Goal: Task Accomplishment & Management: Complete application form

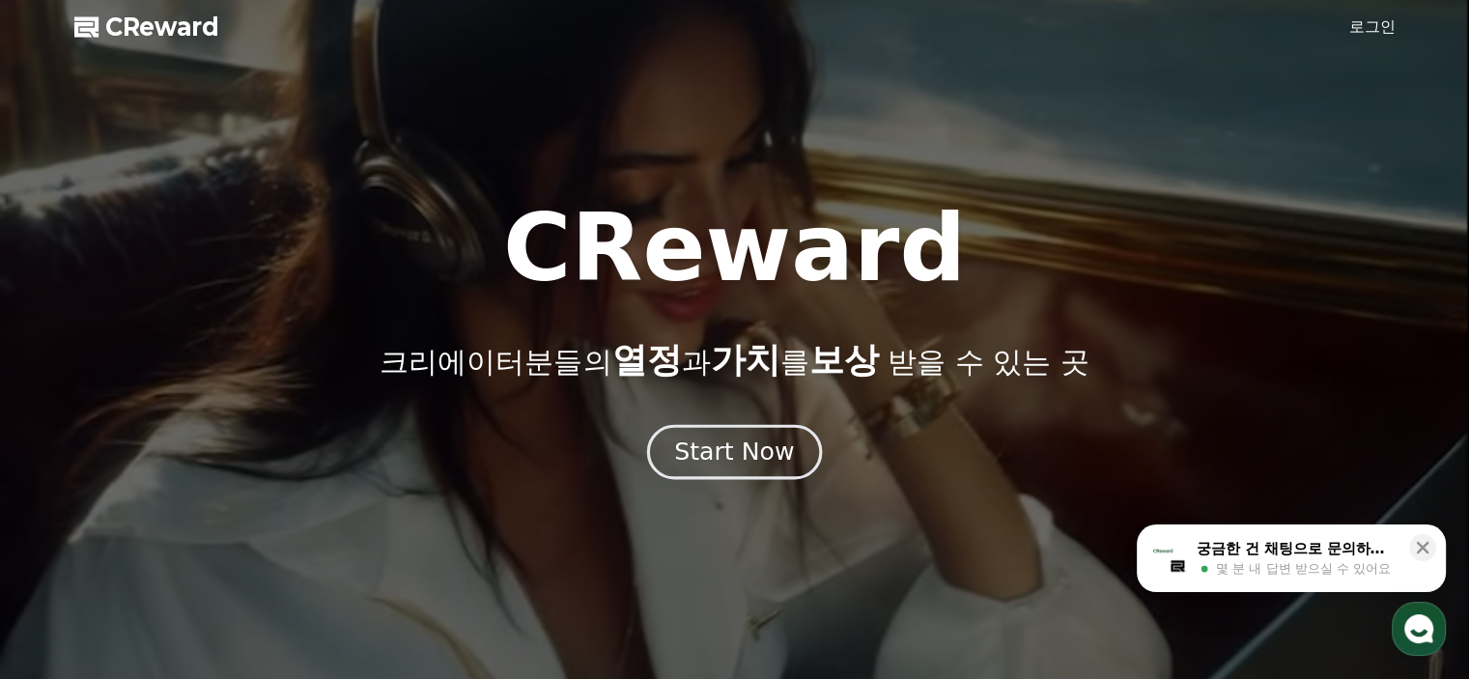
click at [731, 455] on div "Start Now" at bounding box center [734, 452] width 120 height 33
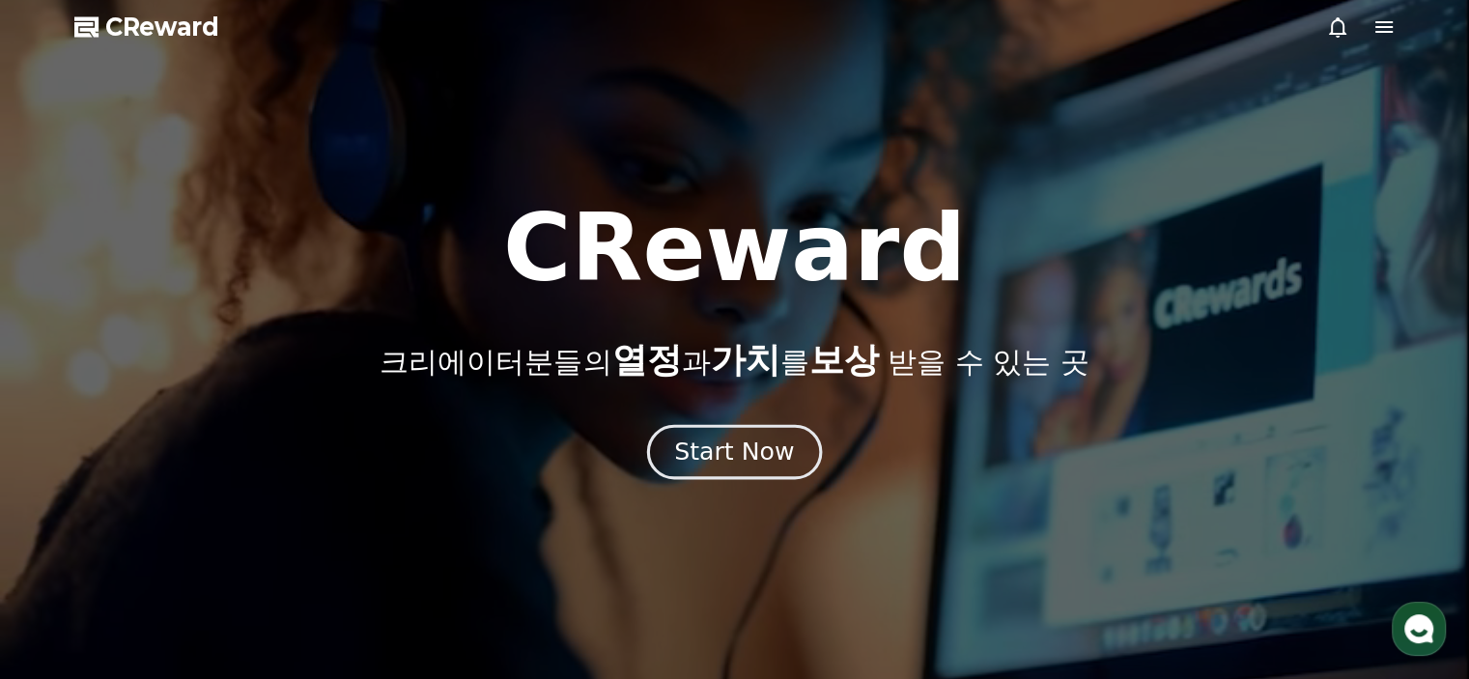
click at [725, 457] on div "Start Now" at bounding box center [734, 452] width 120 height 33
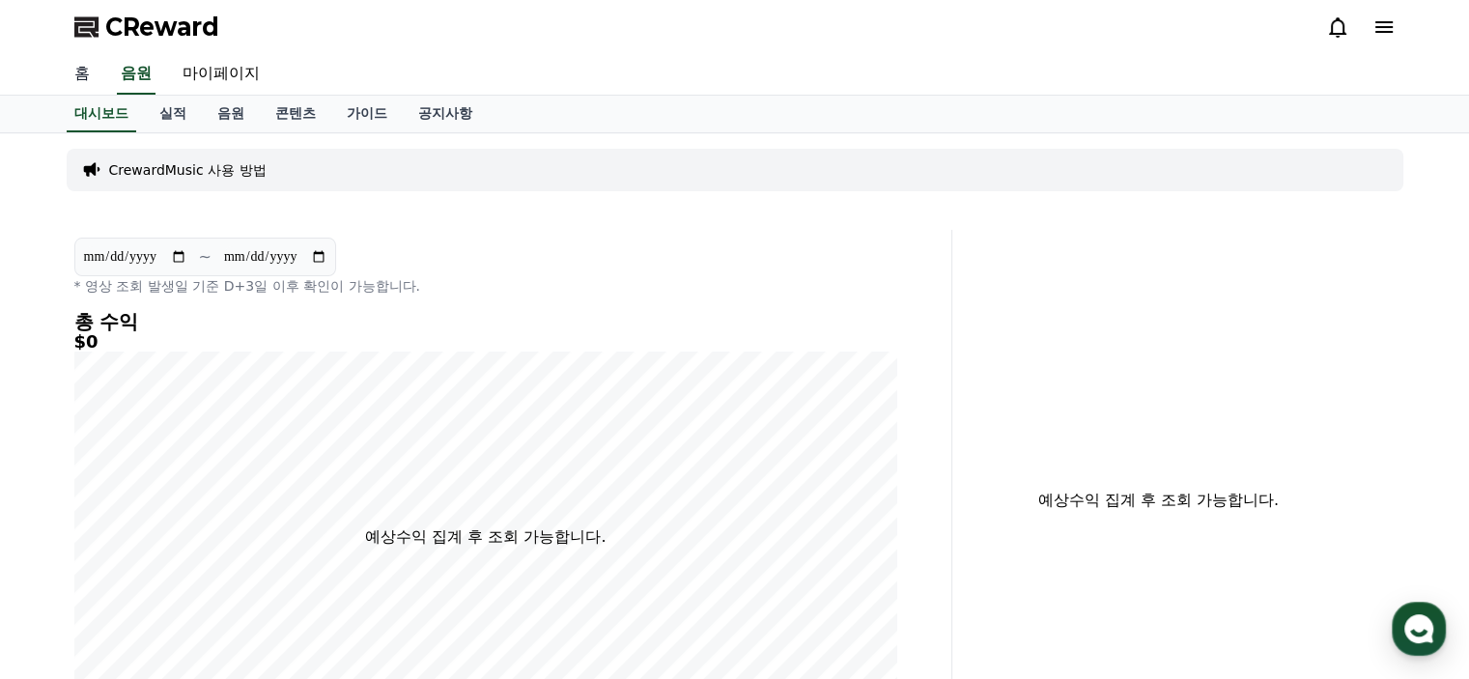
click at [76, 74] on link "홈" at bounding box center [82, 74] width 46 height 41
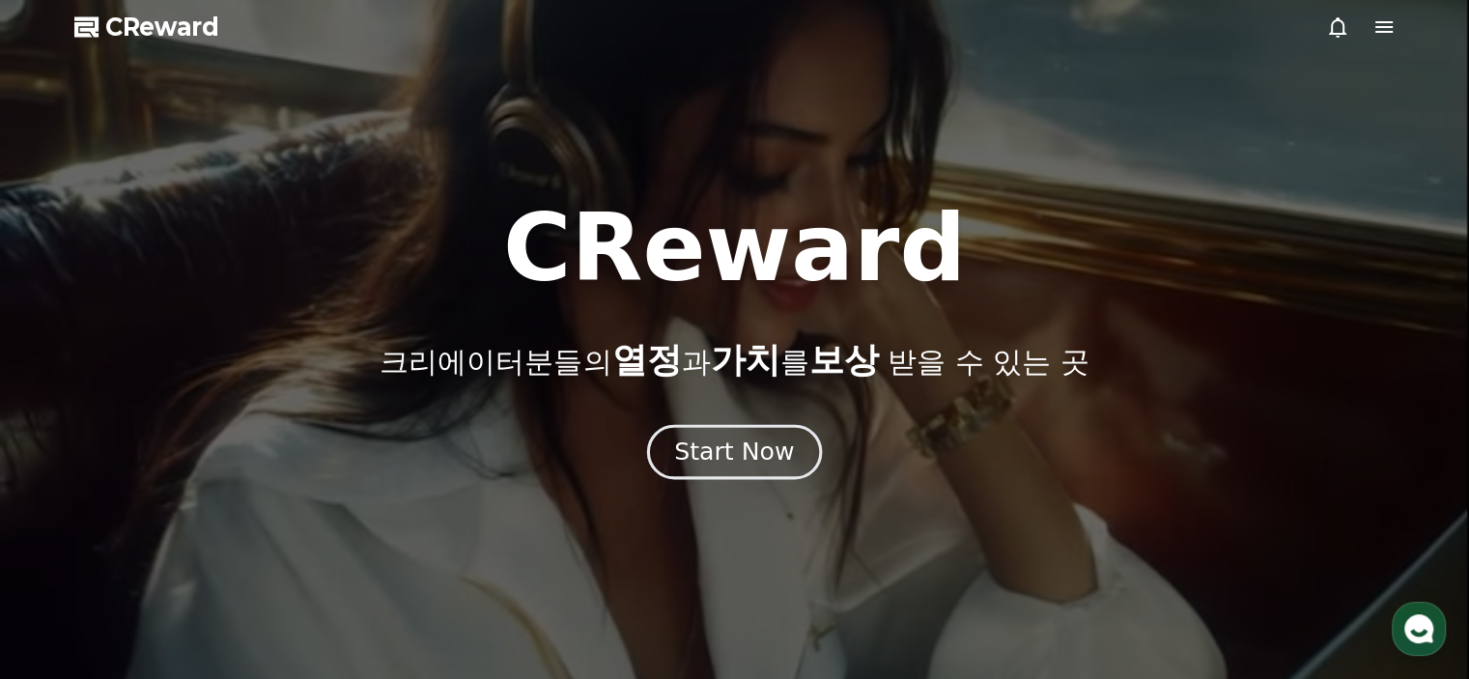
click at [739, 450] on div "Start Now" at bounding box center [734, 452] width 120 height 33
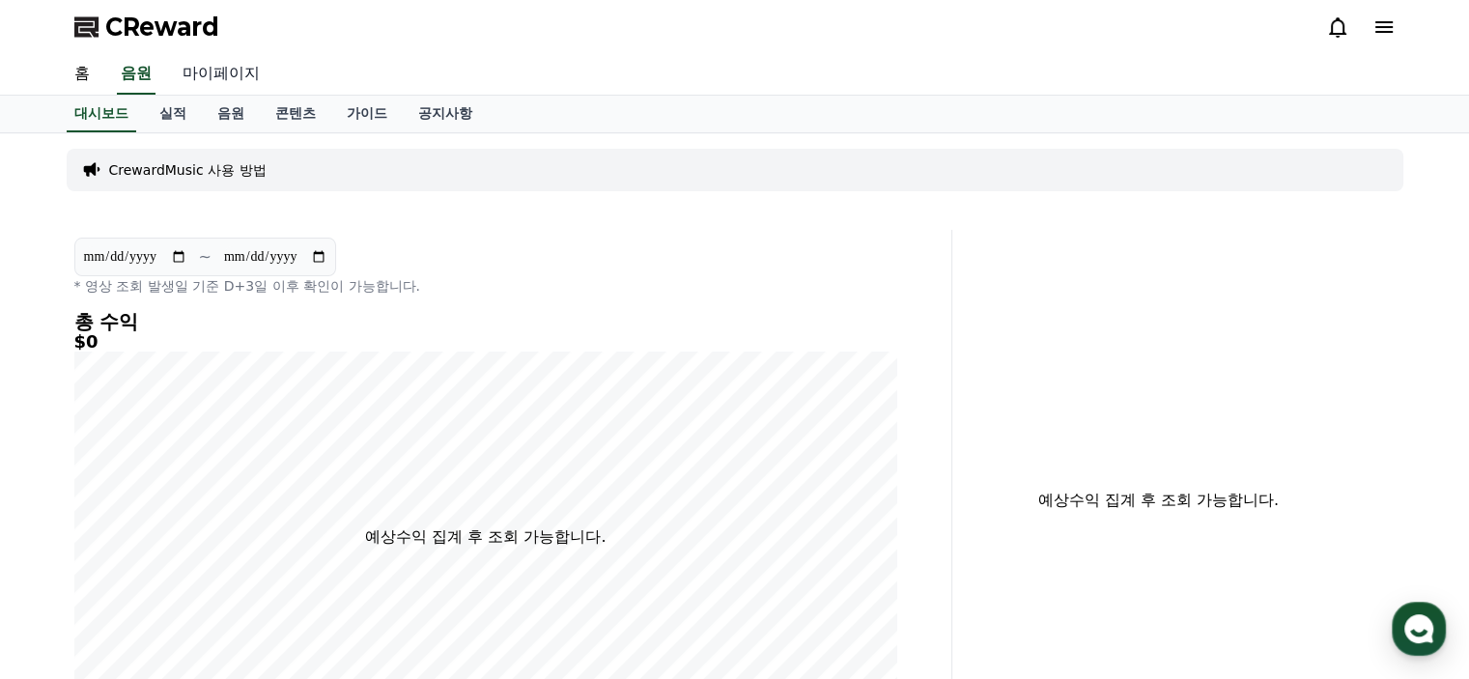
click at [201, 68] on link "마이페이지" at bounding box center [221, 74] width 108 height 41
select select "**********"
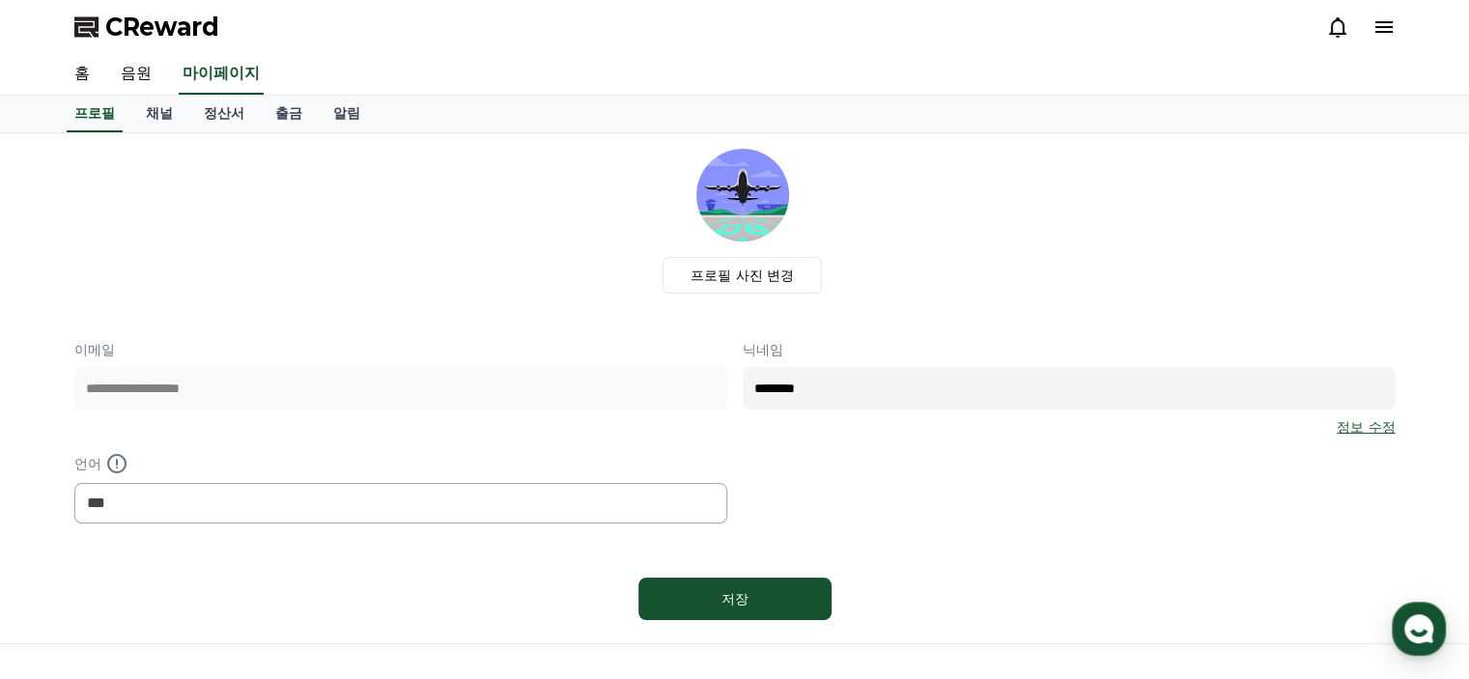
click at [884, 466] on div "**********" at bounding box center [734, 431] width 1321 height 183
click at [162, 115] on link "채널" at bounding box center [159, 114] width 58 height 37
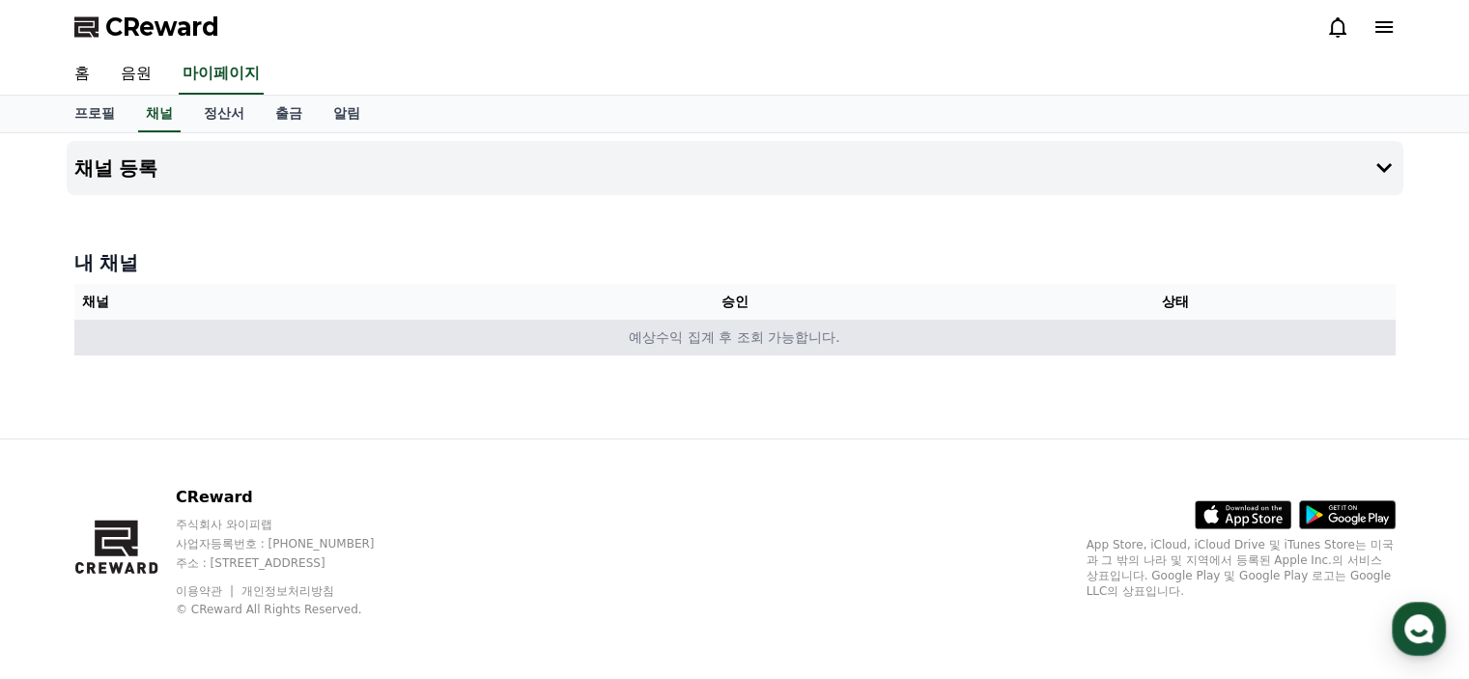
click at [741, 339] on td "예상수익 집계 후 조회 가능합니다." at bounding box center [734, 338] width 1321 height 36
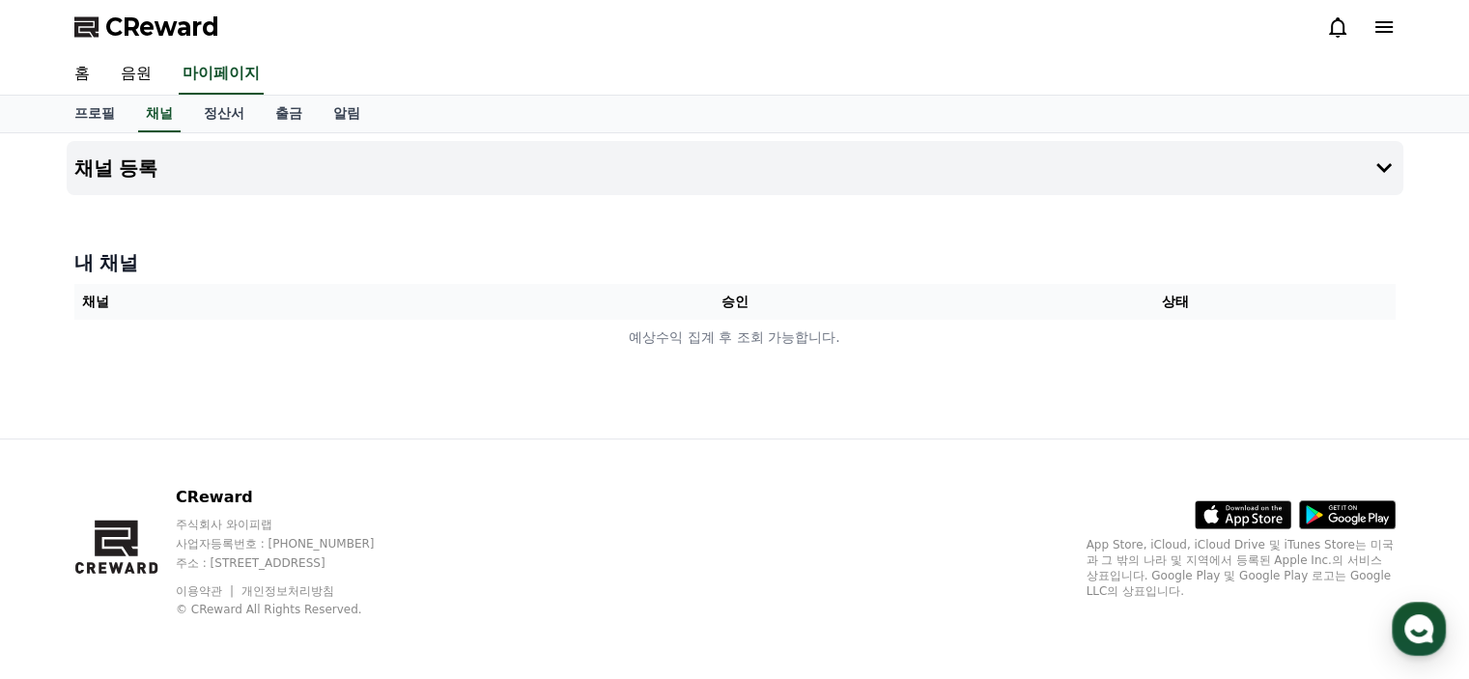
click at [497, 221] on div "채널 등록 내 채널 채널 승인 상태 예상수익 집계 후 조회 가능합니다." at bounding box center [735, 285] width 1352 height 305
click at [230, 160] on button "채널 등록" at bounding box center [735, 168] width 1337 height 54
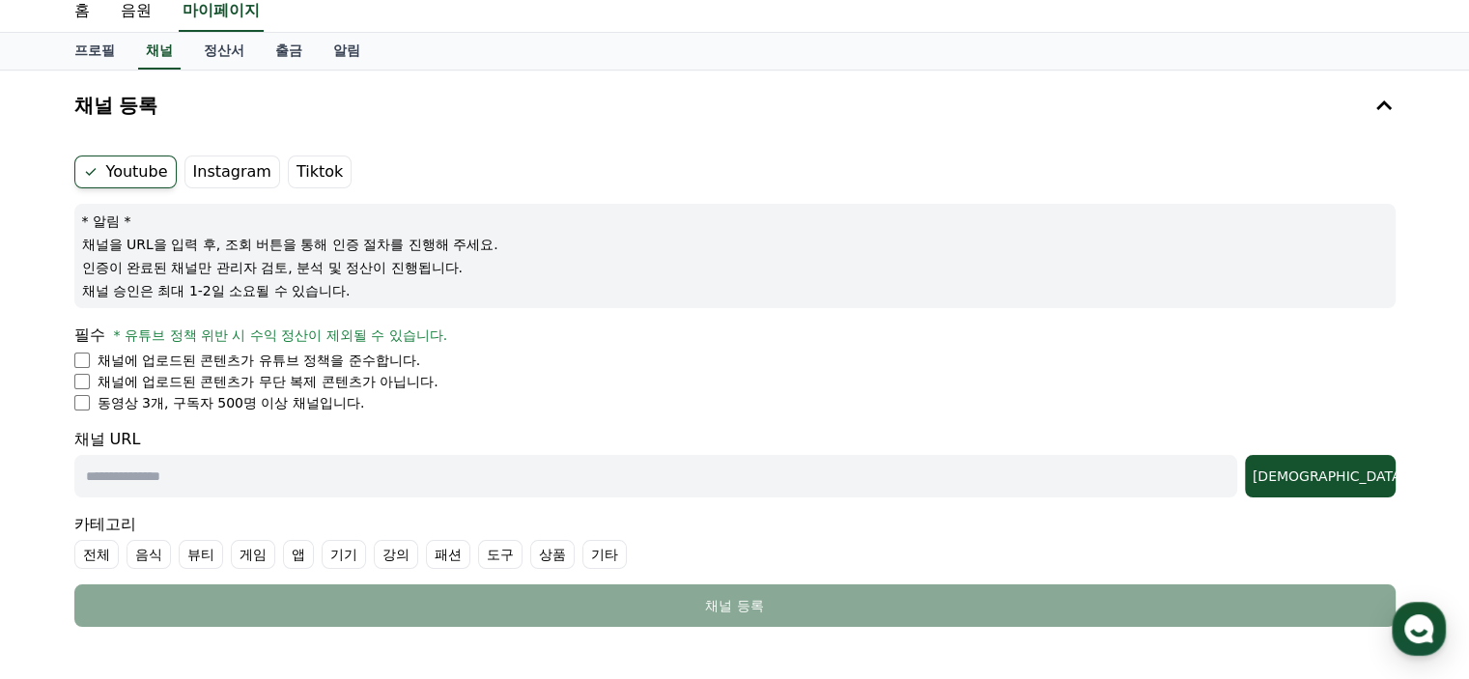
scroll to position [97, 0]
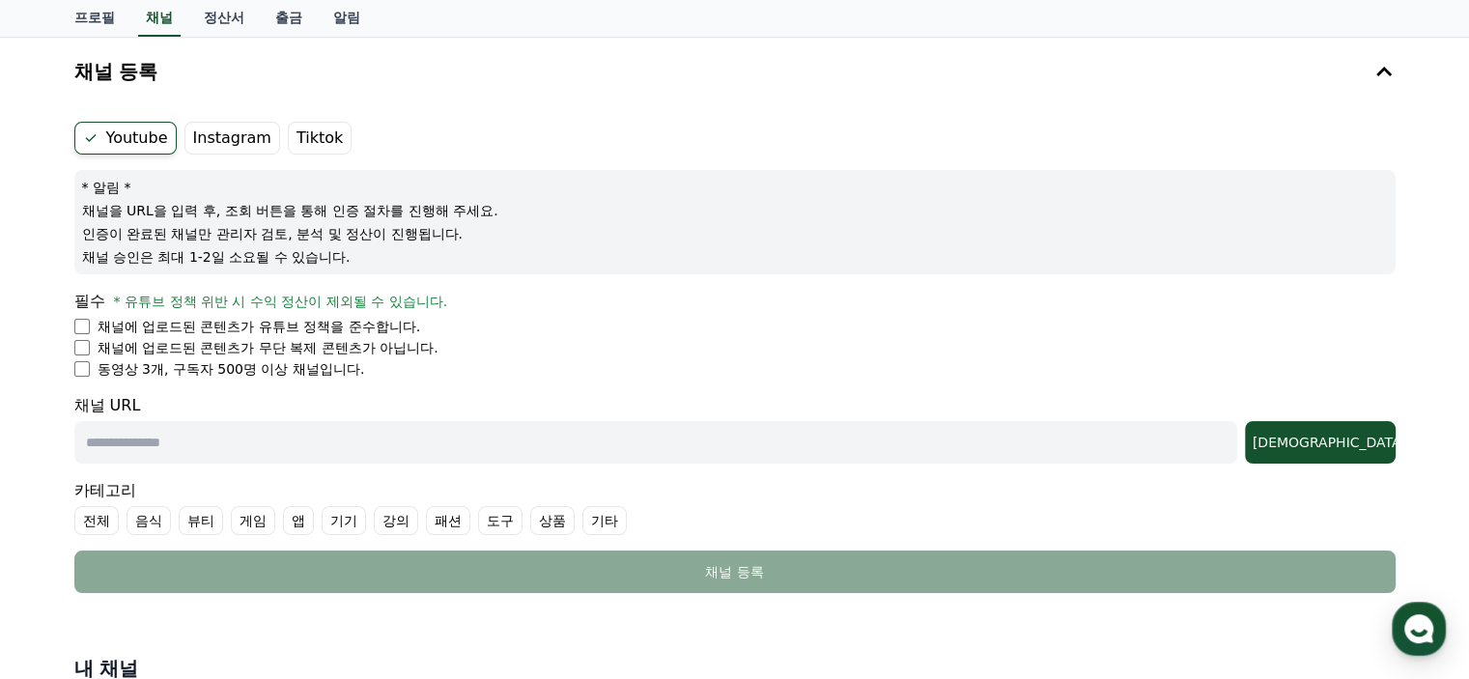
drag, startPoint x: 385, startPoint y: 370, endPoint x: 42, endPoint y: 288, distance: 352.5
click at [42, 288] on div "채널 등록 Youtube Instagram Tiktok * 알림 * 채널을 URL을 입력 후, 조회 버튼을 통해 인증 절차를 진행해 주세요. …" at bounding box center [734, 407] width 1469 height 740
drag, startPoint x: 54, startPoint y: 288, endPoint x: 423, endPoint y: 387, distance: 382.1
click at [423, 387] on div "채널 등록 Youtube Instagram Tiktok * 알림 * 채널을 URL을 입력 후, 조회 버튼을 통해 인증 절차를 진행해 주세요. …" at bounding box center [734, 407] width 1469 height 740
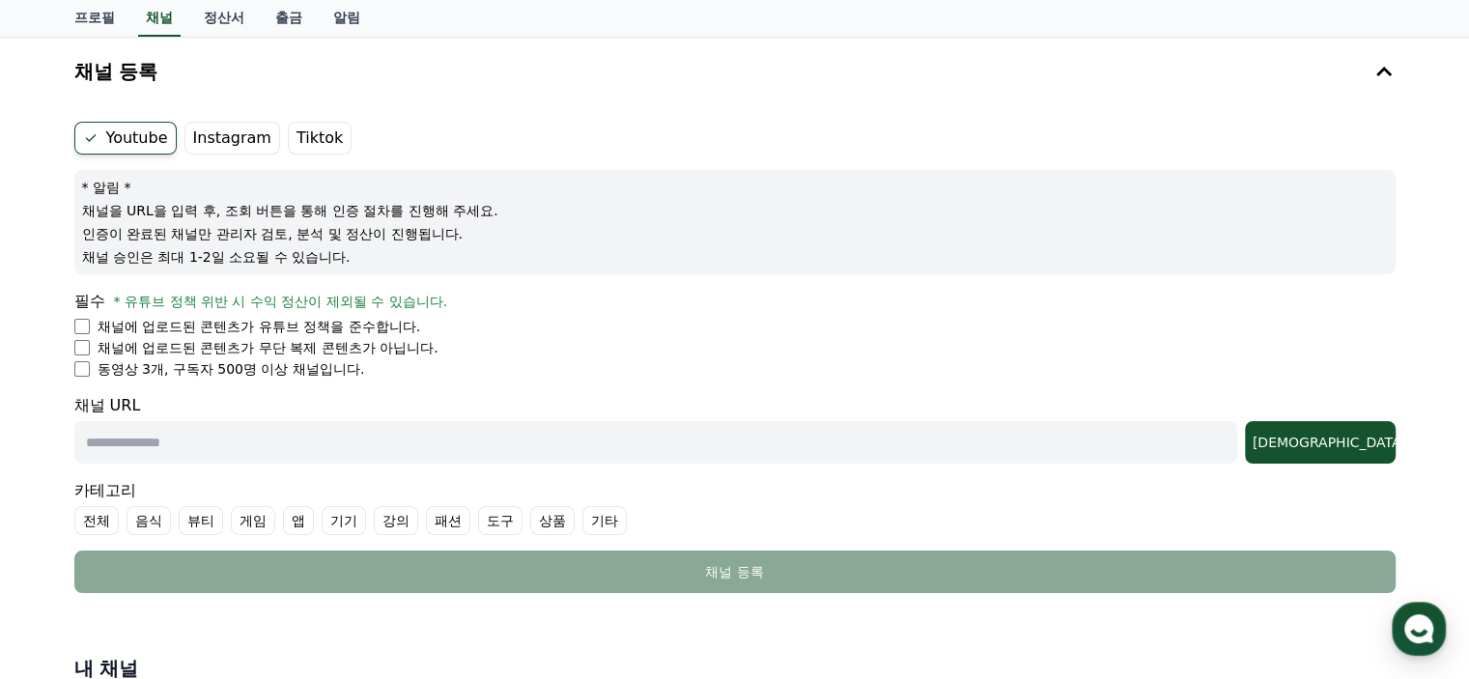
click at [423, 387] on form "Youtube Instagram Tiktok * 알림 * 채널을 URL을 입력 후, 조회 버튼을 통해 인증 절차를 진행해 주세요. 인증이 완료…" at bounding box center [734, 357] width 1321 height 471
drag, startPoint x: 89, startPoint y: 205, endPoint x: 386, endPoint y: 250, distance: 300.9
click at [386, 250] on div "* 알림 * 채널을 URL을 입력 후, 조회 버튼을 통해 인증 절차를 진행해 주세요. 인증이 완료된 채널만 관리자 검토, 분석 및 정산이 진행…" at bounding box center [734, 222] width 1321 height 104
click at [386, 250] on p "채널 승인은 최대 1-2일 소요될 수 있습니다." at bounding box center [735, 256] width 1306 height 19
drag, startPoint x: 372, startPoint y: 253, endPoint x: 52, endPoint y: 186, distance: 326.5
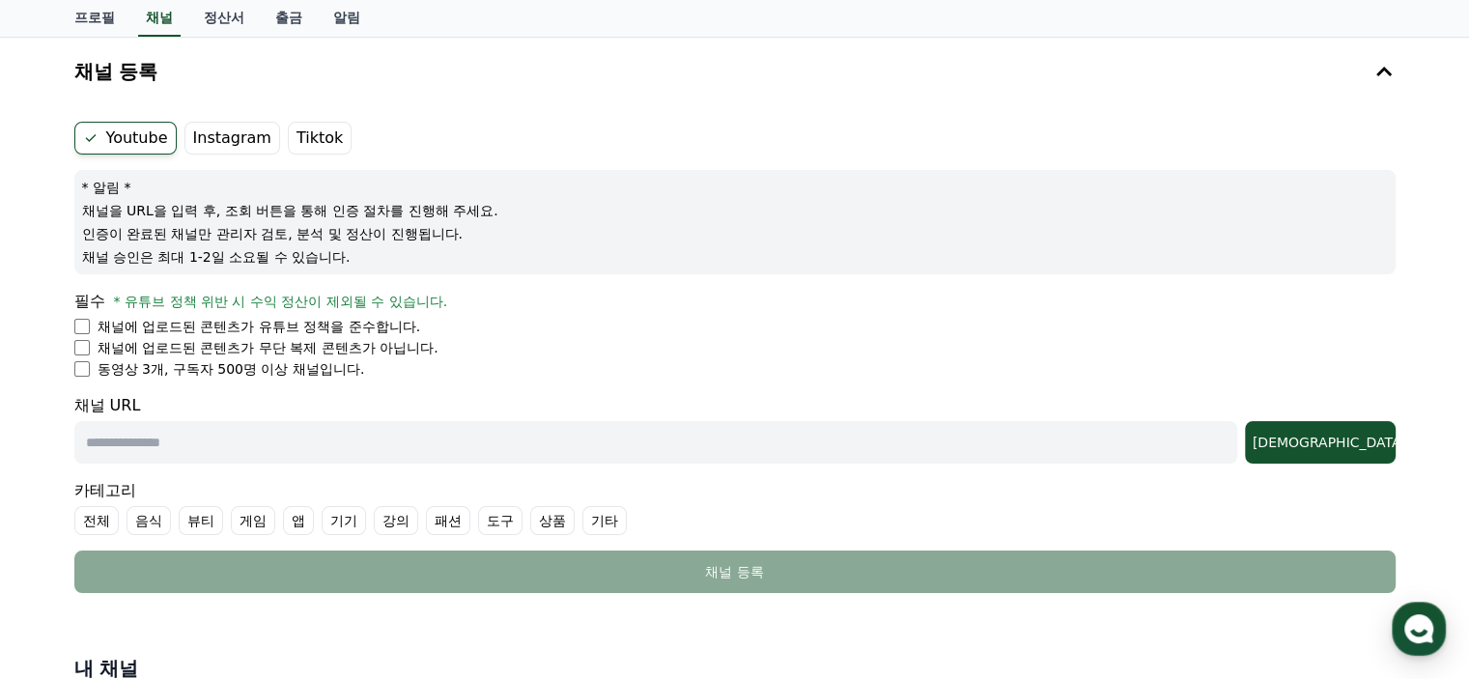
click at [52, 186] on div "채널 등록 Youtube Instagram Tiktok * 알림 * 채널을 URL을 입력 후, 조회 버튼을 통해 인증 절차를 진행해 주세요. …" at bounding box center [734, 407] width 1469 height 740
click at [50, 184] on div "채널 등록 Youtube Instagram Tiktok * 알림 * 채널을 URL을 입력 후, 조회 버튼을 통해 인증 절차를 진행해 주세요. …" at bounding box center [734, 407] width 1469 height 740
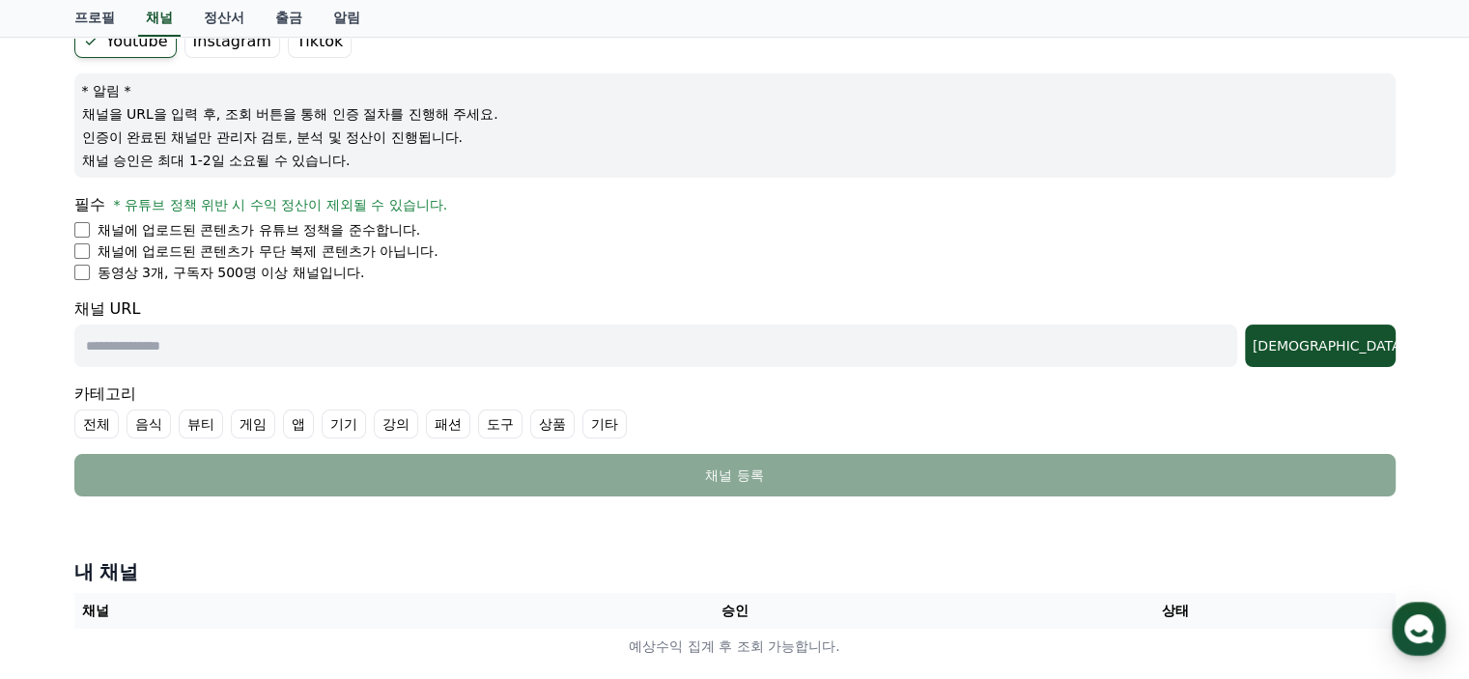
scroll to position [143, 0]
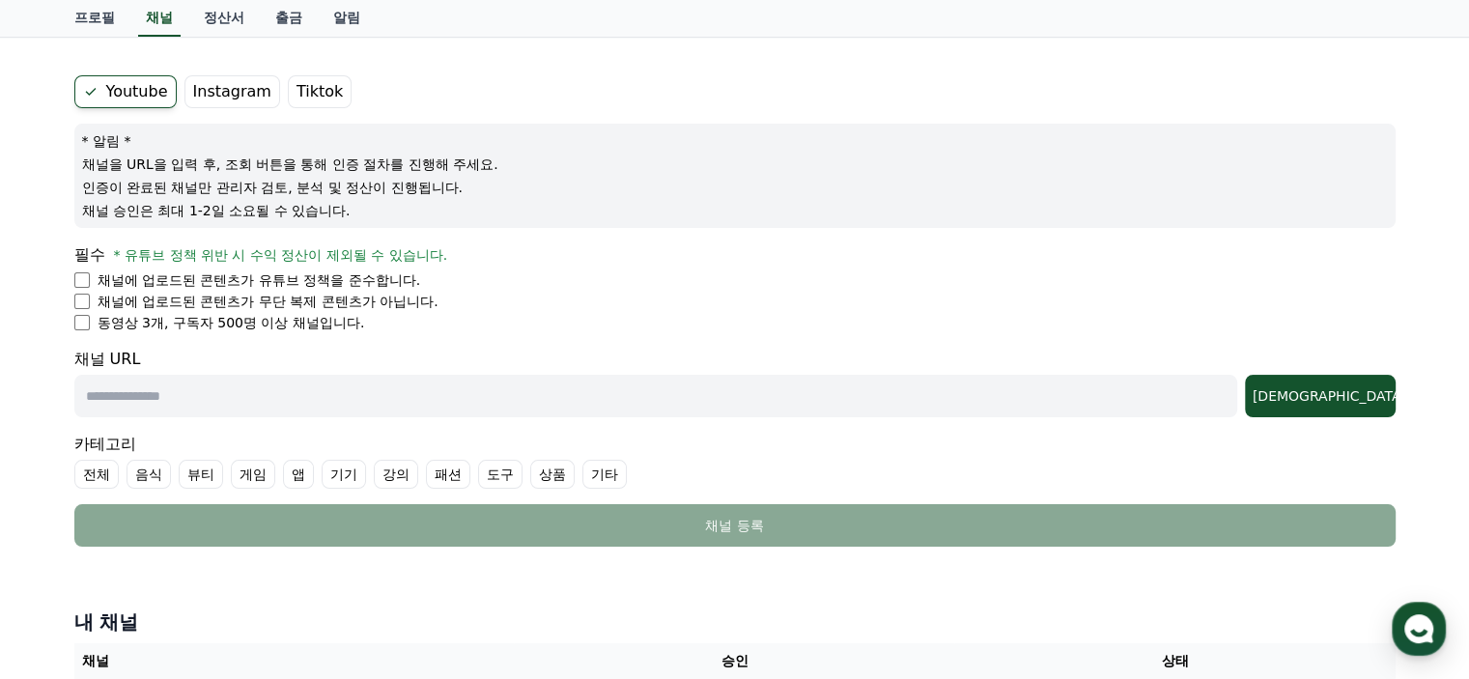
drag, startPoint x: 66, startPoint y: 253, endPoint x: 500, endPoint y: 334, distance: 442.1
click at [500, 334] on div "Youtube Instagram Tiktok * 알림 * 채널을 URL을 입력 후, 조회 버튼을 통해 인증 절차를 진행해 주세요. 인증이 완료…" at bounding box center [735, 311] width 1337 height 487
click at [500, 334] on form "Youtube Instagram Tiktok * 알림 * 채널을 URL을 입력 후, 조회 버튼을 통해 인증 절차를 진행해 주세요. 인증이 완료…" at bounding box center [734, 310] width 1321 height 471
click at [257, 285] on p "채널에 업로드된 콘텐츠가 유튜브 정책을 준수합니다." at bounding box center [260, 279] width 324 height 19
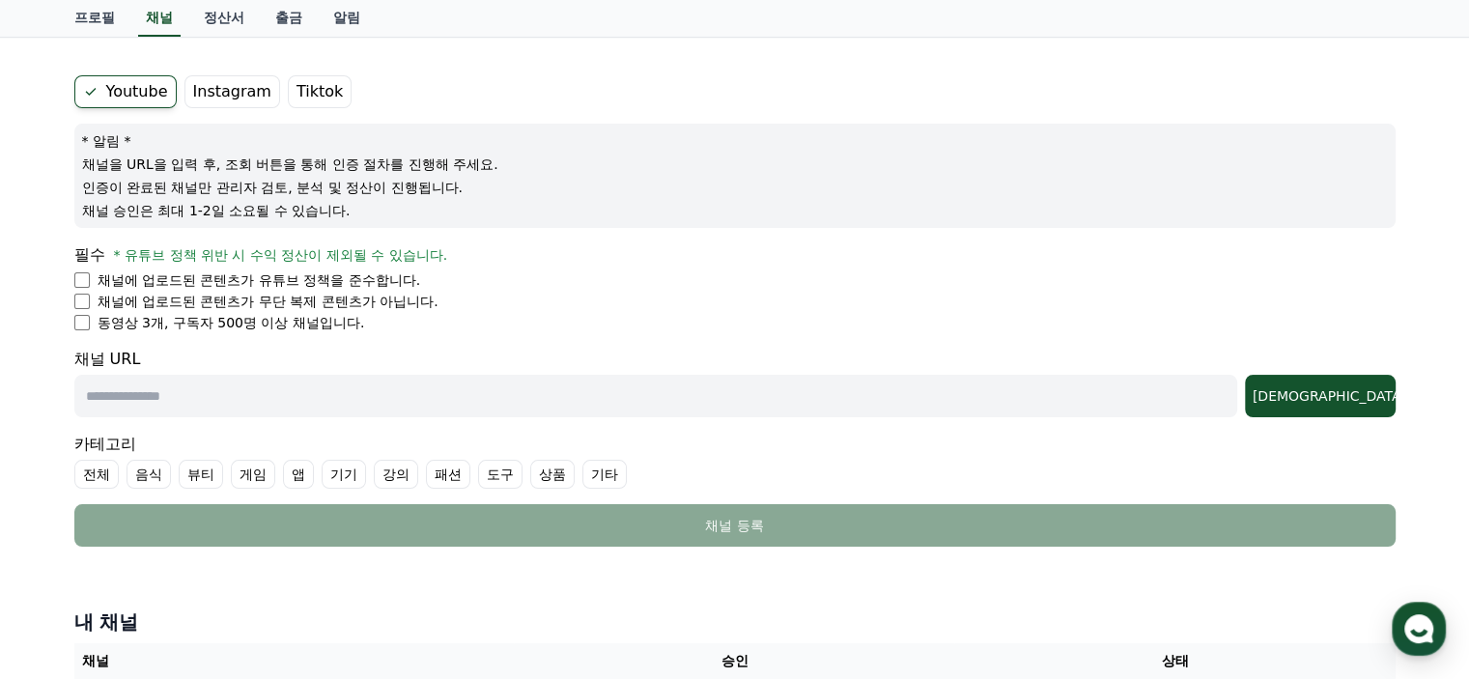
click at [257, 285] on p "채널에 업로드된 콘텐츠가 유튜브 정책을 준수합니다." at bounding box center [260, 279] width 324 height 19
click at [238, 299] on p "채널에 업로드된 콘텐츠가 무단 복제 콘텐츠가 아닙니다." at bounding box center [268, 301] width 341 height 19
click at [188, 304] on p "채널에 업로드된 콘텐츠가 무단 복제 콘텐츠가 아닙니다." at bounding box center [268, 301] width 341 height 19
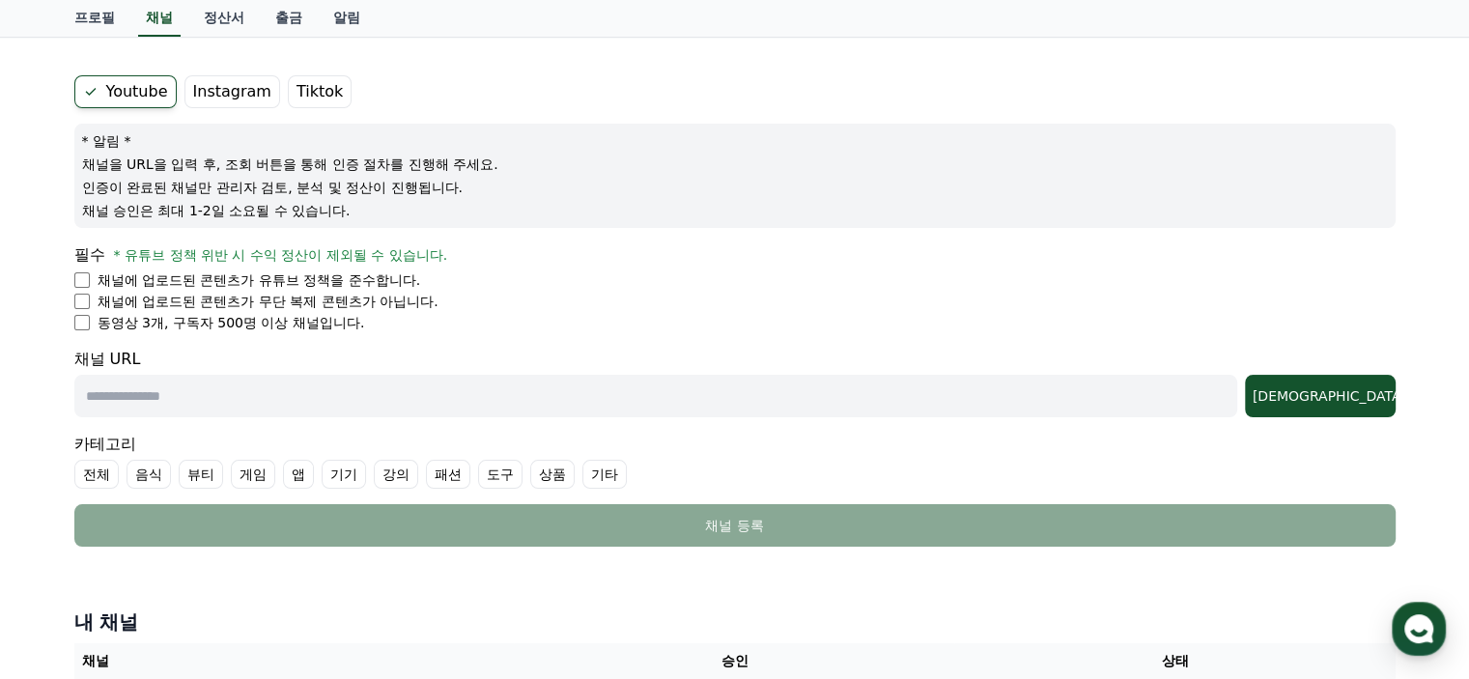
click at [188, 304] on p "채널에 업로드된 콘텐츠가 무단 복제 콘텐츠가 아닙니다." at bounding box center [268, 301] width 341 height 19
click at [187, 303] on p "채널에 업로드된 콘텐츠가 무단 복제 콘텐츠가 아닙니다." at bounding box center [268, 301] width 341 height 19
click at [185, 316] on p "동영상 3개, 구독자 500명 이상 채널입니다." at bounding box center [231, 322] width 267 height 19
drag, startPoint x: 97, startPoint y: 323, endPoint x: 407, endPoint y: 327, distance: 310.0
click at [407, 327] on li "동영상 3개, 구독자 500명 이상 채널입니다." at bounding box center [734, 322] width 1321 height 19
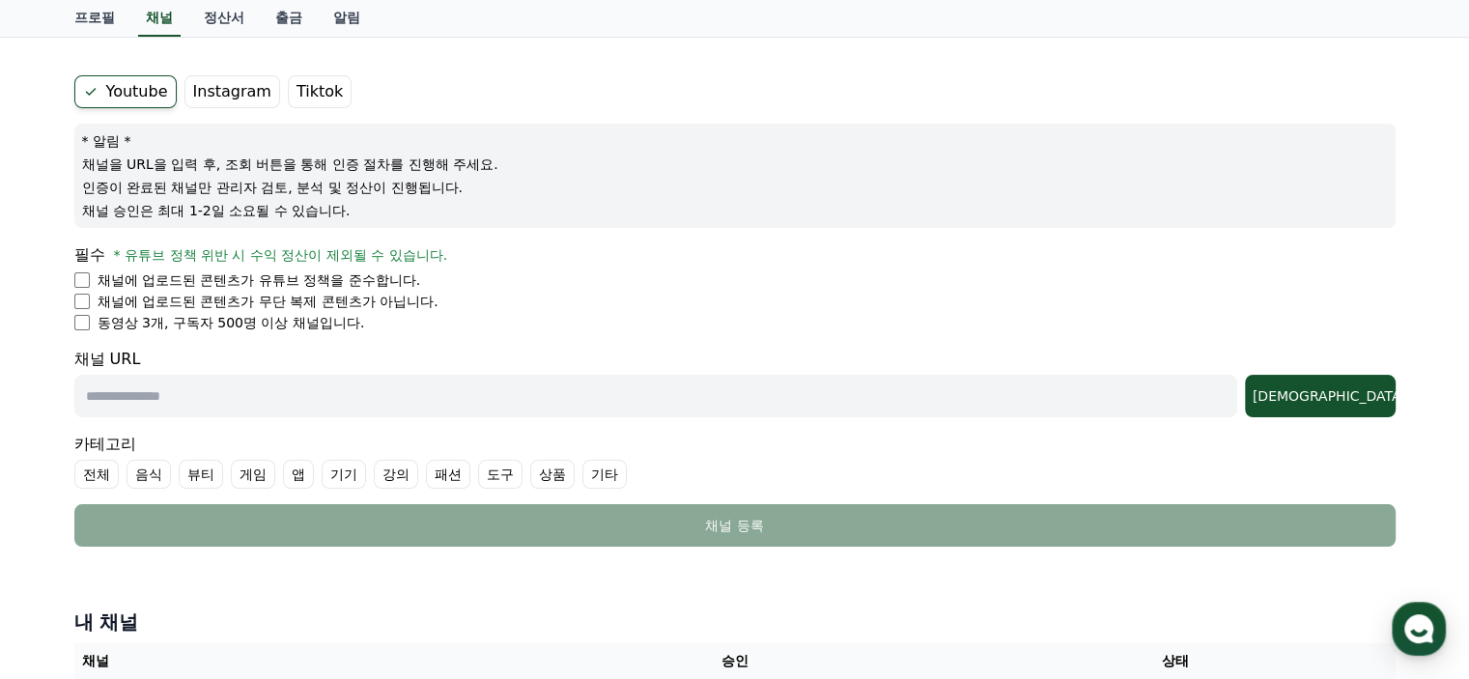
click at [407, 327] on li "동영상 3개, 구독자 500명 이상 채널입니다." at bounding box center [734, 322] width 1321 height 19
drag, startPoint x: 405, startPoint y: 327, endPoint x: 15, endPoint y: 250, distance: 396.8
click at [15, 250] on div "채널 등록 Youtube Instagram Tiktok * 알림 * 채널을 URL을 입력 후, 조회 버튼을 통해 인증 절차를 진행해 주세요. …" at bounding box center [734, 360] width 1469 height 740
drag, startPoint x: 36, startPoint y: 250, endPoint x: 421, endPoint y: 332, distance: 394.0
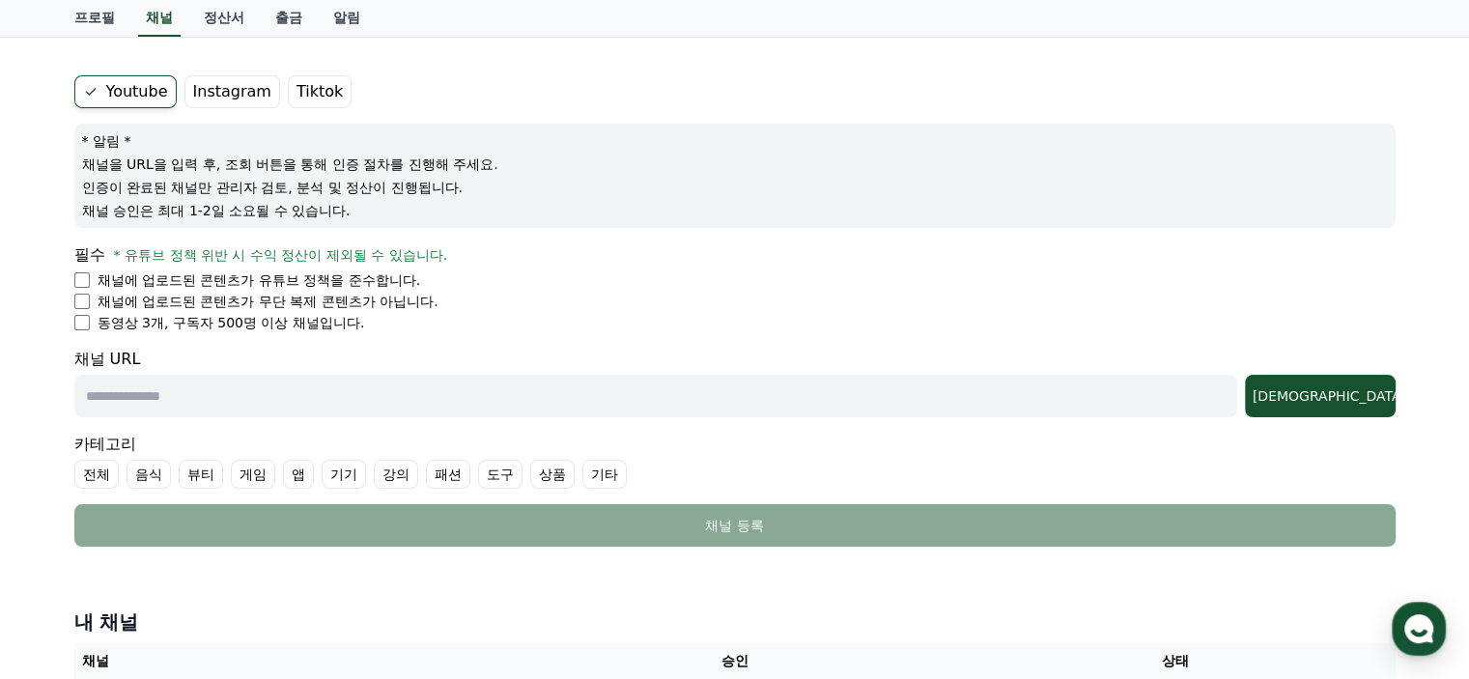
click at [421, 332] on div "채널 등록 Youtube Instagram Tiktok * 알림 * 채널을 URL을 입력 후, 조회 버튼을 통해 인증 절차를 진행해 주세요. …" at bounding box center [734, 360] width 1469 height 740
click at [421, 332] on form "Youtube Instagram Tiktok * 알림 * 채널을 URL을 입력 후, 조회 버튼을 통해 인증 절차를 진행해 주세요. 인증이 완료…" at bounding box center [734, 310] width 1321 height 471
drag, startPoint x: 373, startPoint y: 211, endPoint x: 46, endPoint y: 129, distance: 336.6
click at [46, 129] on div "채널 등록 Youtube Instagram Tiktok * 알림 * 채널을 URL을 입력 후, 조회 버튼을 통해 인증 절차를 진행해 주세요. …" at bounding box center [734, 360] width 1469 height 740
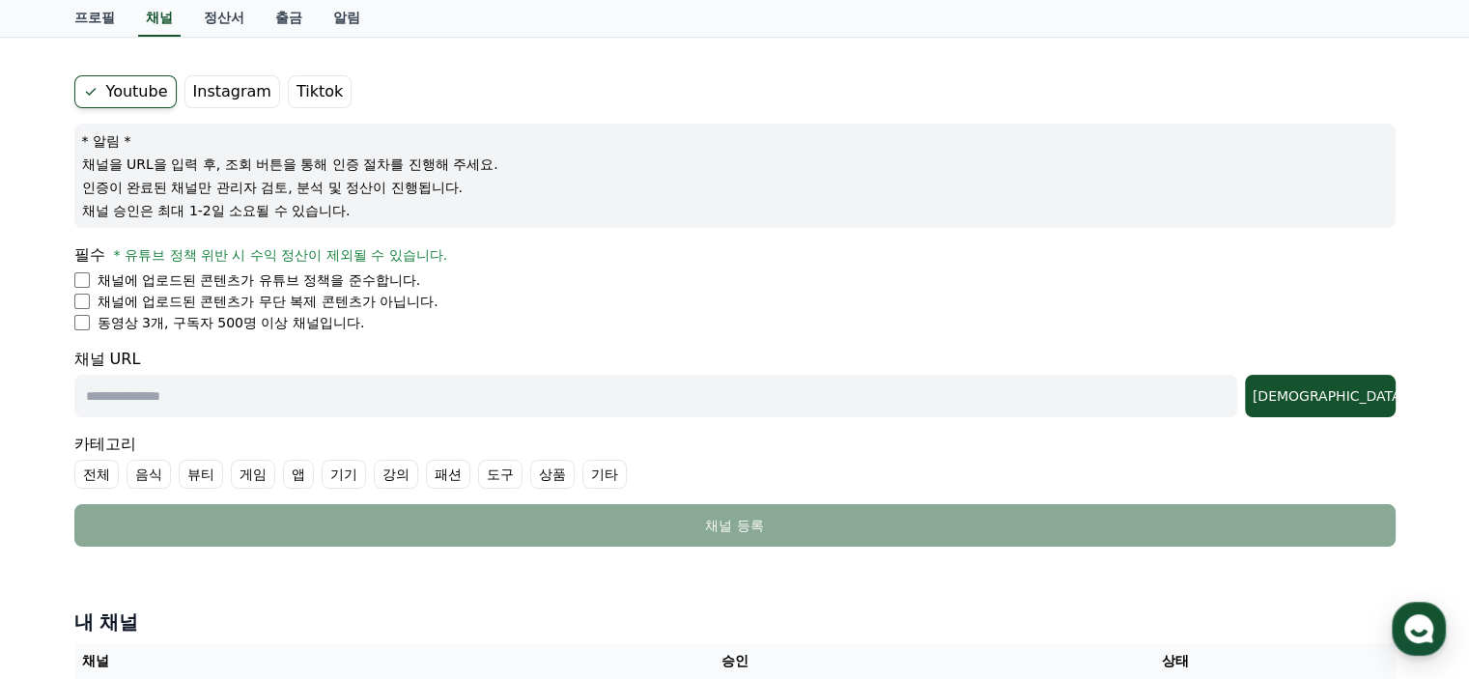
drag, startPoint x: 70, startPoint y: 133, endPoint x: 371, endPoint y: 204, distance: 309.4
click at [371, 204] on div "Youtube Instagram Tiktok * 알림 * 채널을 URL을 입력 후, 조회 버튼을 통해 인증 절차를 진행해 주세요. 인증이 완료…" at bounding box center [735, 311] width 1337 height 487
click at [371, 204] on p "채널 승인은 최대 1-2일 소요될 수 있습니다." at bounding box center [735, 210] width 1306 height 19
